Goal: Use online tool/utility: Utilize a website feature to perform a specific function

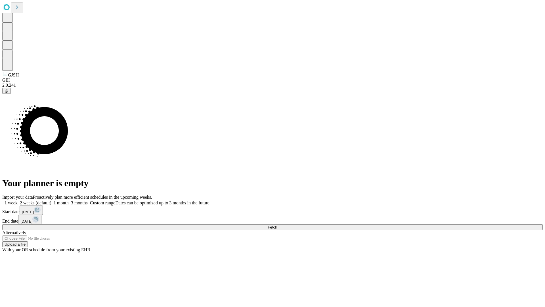
click at [277, 225] on span "Fetch" at bounding box center [272, 227] width 9 height 4
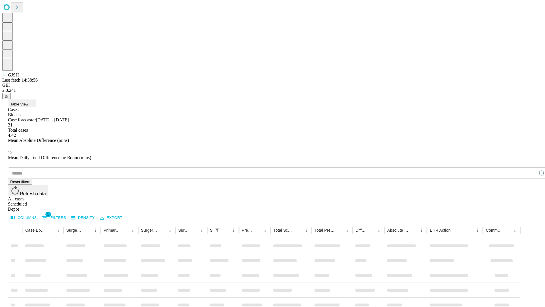
click at [28, 102] on span "Table View" at bounding box center [19, 104] width 18 height 4
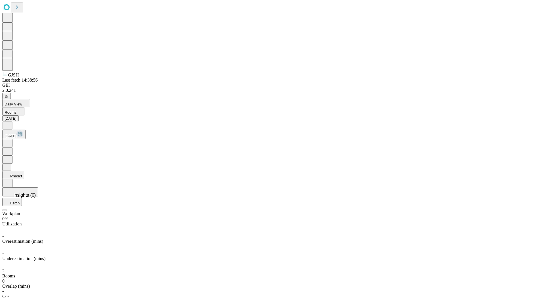
click at [24, 171] on button "Predict" at bounding box center [13, 175] width 22 height 8
